Goal: Task Accomplishment & Management: Manage account settings

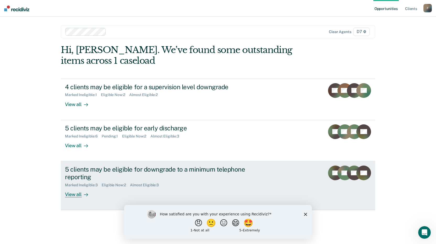
click at [74, 194] on div "View all" at bounding box center [79, 192] width 29 height 10
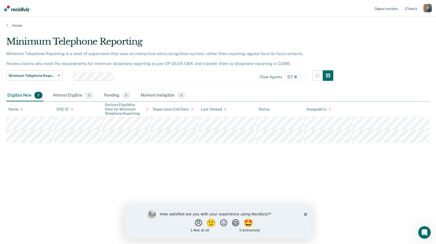
click at [305, 213] on polygon "Close survey" at bounding box center [305, 213] width 3 height 3
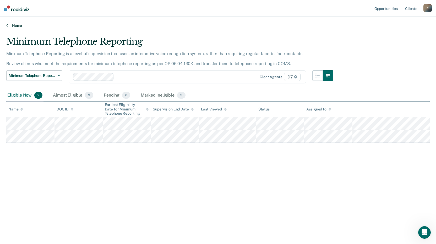
click at [15, 26] on link "Home" at bounding box center [217, 25] width 423 height 5
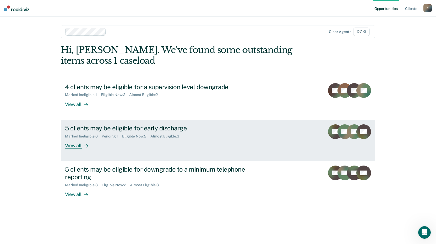
click at [71, 146] on div "View all" at bounding box center [79, 143] width 29 height 10
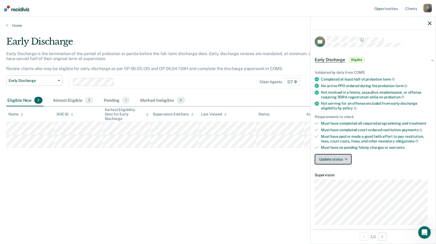
click at [339, 159] on button "Update status" at bounding box center [333, 159] width 37 height 10
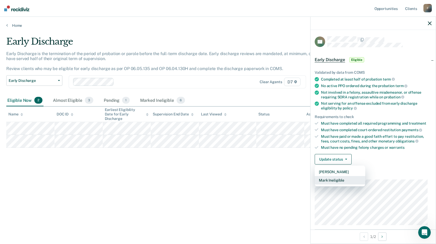
click at [336, 181] on button "Mark Ineligible" at bounding box center [340, 180] width 51 height 8
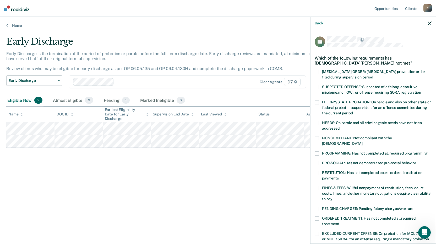
click at [317, 151] on span at bounding box center [317, 153] width 4 height 4
click at [427, 151] on input "PROGRAMMING: Has not completed all required programming" at bounding box center [427, 151] width 0 height 0
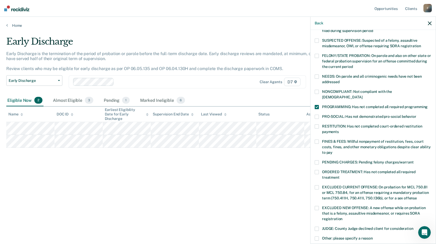
scroll to position [52, 0]
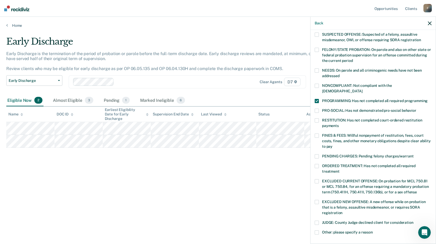
click at [316, 164] on span at bounding box center [317, 166] width 4 height 4
click at [339, 169] on input "ORDERED TREATMENT: Has not completed all required treatment" at bounding box center [339, 169] width 0 height 0
click at [316, 84] on span at bounding box center [317, 86] width 4 height 4
click at [362, 89] on input "NONCOMPLIANT: Not compliant with the [DEMOGRAPHIC_DATA]" at bounding box center [362, 89] width 0 height 0
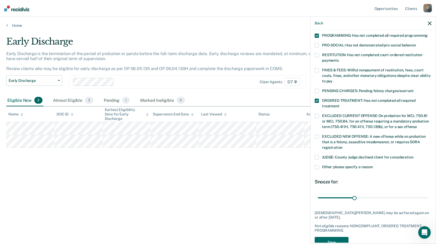
scroll to position [122, 0]
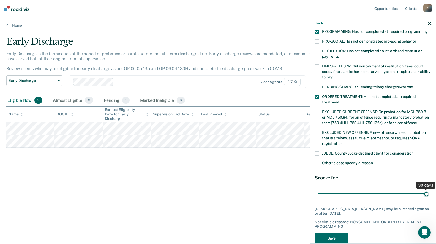
drag, startPoint x: 352, startPoint y: 186, endPoint x: 424, endPoint y: 189, distance: 72.0
type input "90"
click at [424, 189] on input "range" at bounding box center [373, 193] width 111 height 9
click at [329, 233] on button "Save" at bounding box center [332, 238] width 34 height 11
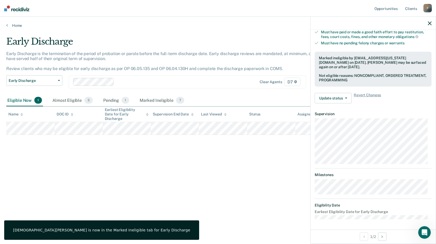
scroll to position [56, 0]
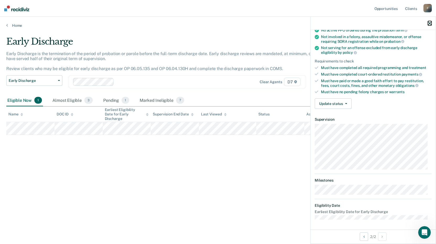
click at [430, 23] on icon "button" at bounding box center [430, 23] width 4 height 4
